Goal: Check status: Check status

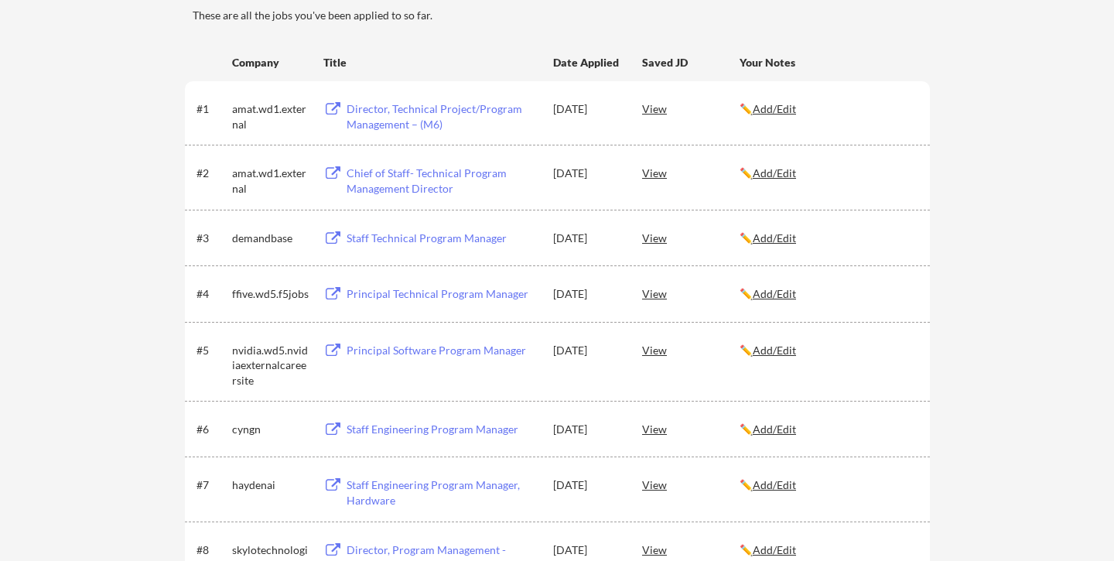
scroll to position [220, 0]
drag, startPoint x: 235, startPoint y: 428, endPoint x: 251, endPoint y: 433, distance: 16.9
click at [260, 432] on div "cyngn" at bounding box center [270, 430] width 77 height 15
click at [251, 433] on div "cyngn" at bounding box center [270, 430] width 77 height 15
drag, startPoint x: 225, startPoint y: 432, endPoint x: 269, endPoint y: 432, distance: 44.1
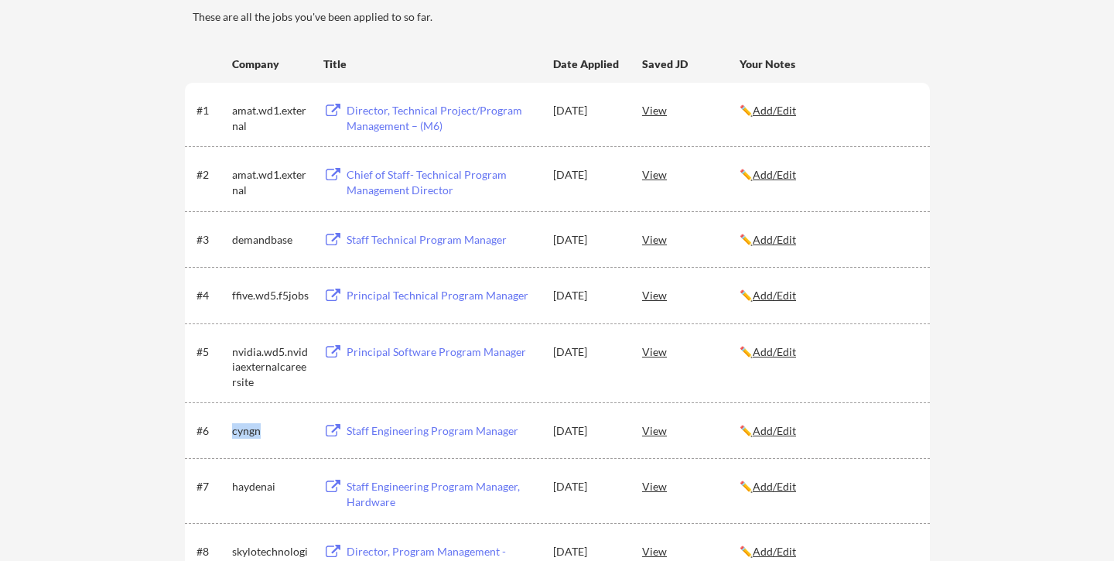
click at [269, 432] on div "#6 cyngn Staff Engineering Program Manager [DATE] View ✏️ Add/Edit" at bounding box center [555, 430] width 719 height 28
click at [268, 433] on div "cyngn" at bounding box center [270, 430] width 77 height 15
drag, startPoint x: 264, startPoint y: 433, endPoint x: 237, endPoint y: 433, distance: 27.1
click at [234, 433] on div "cyngn" at bounding box center [270, 430] width 77 height 15
copy div "cyngn"
